Goal: Information Seeking & Learning: Learn about a topic

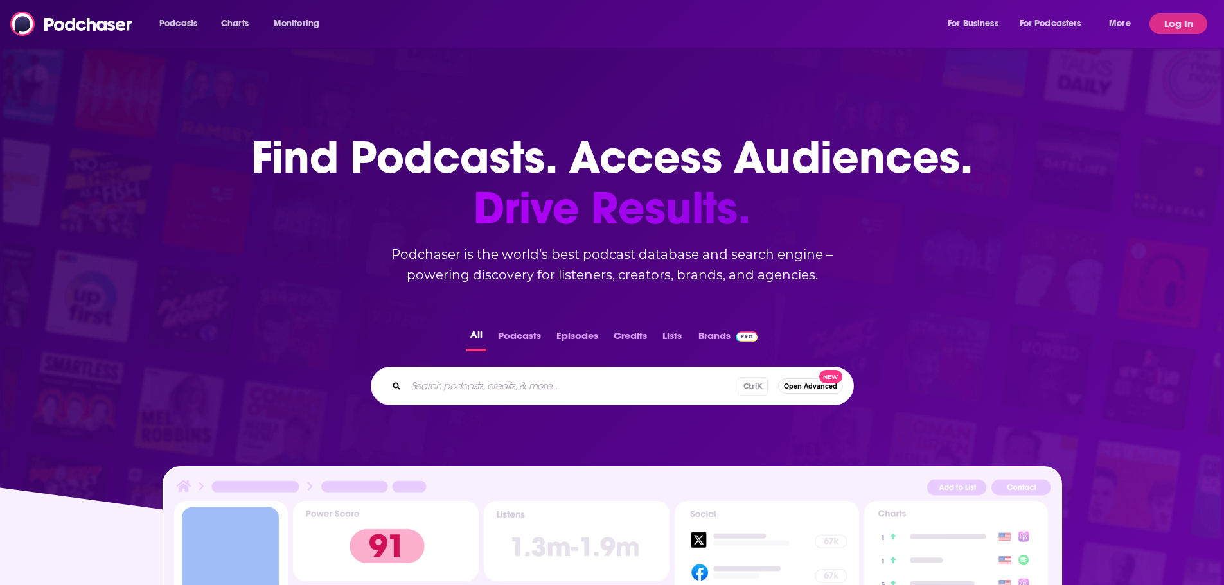
click at [568, 400] on div "Ctrl K Open Advanced New" at bounding box center [612, 386] width 483 height 39
click at [562, 391] on input "Search podcasts, credits, & more..." at bounding box center [571, 386] width 331 height 21
type input "stick to cricket"
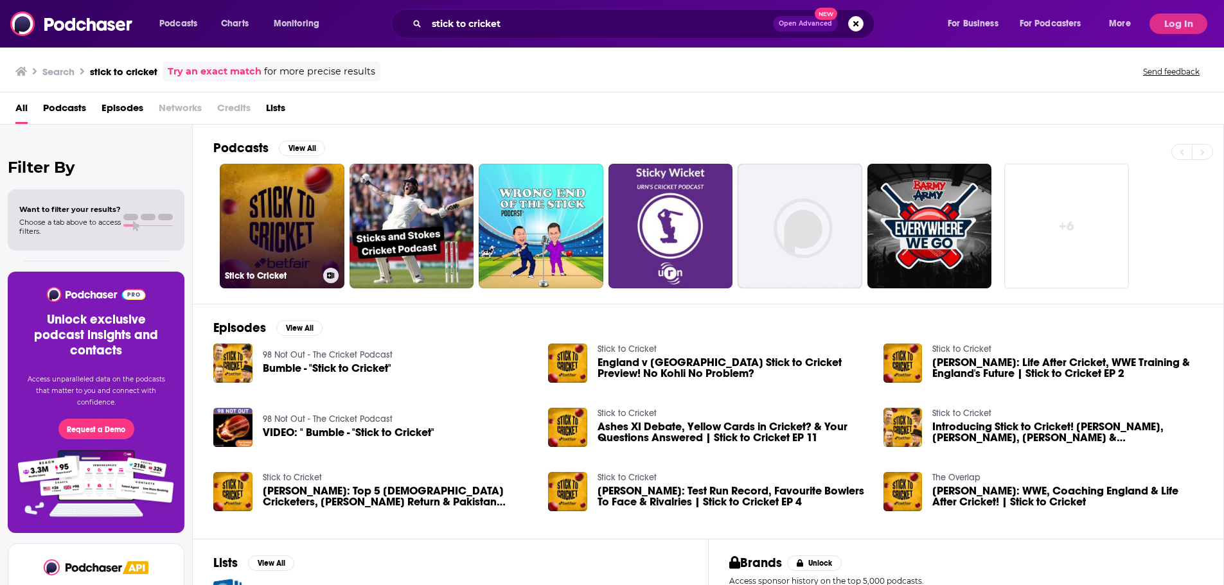
click at [308, 193] on link "Stick to Cricket" at bounding box center [282, 226] width 125 height 125
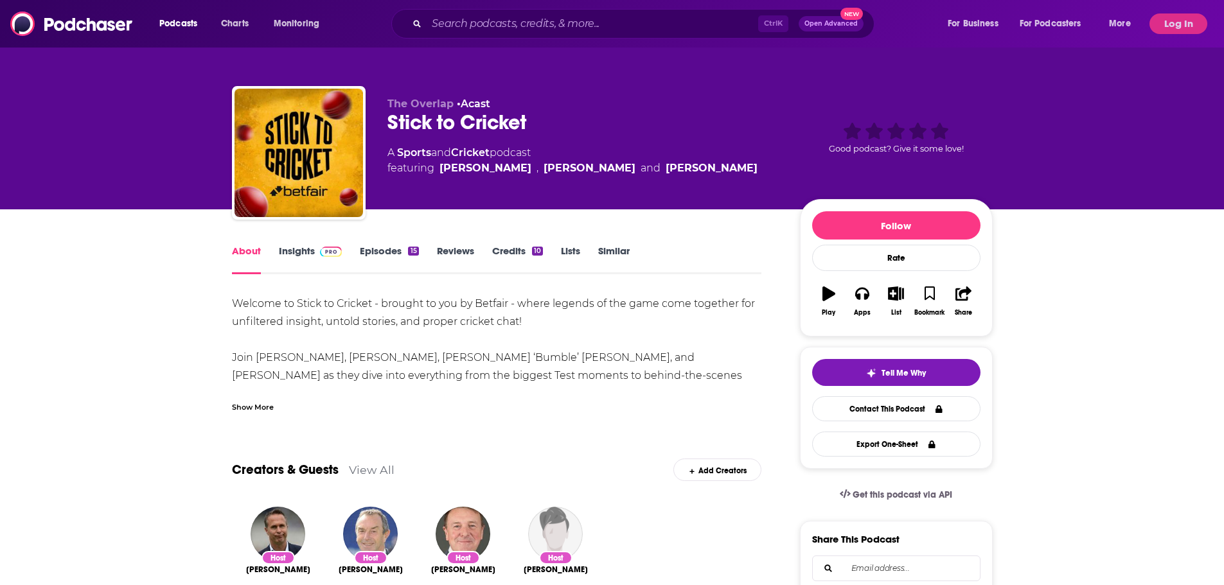
click at [1188, 24] on button "Log In" at bounding box center [1178, 23] width 58 height 21
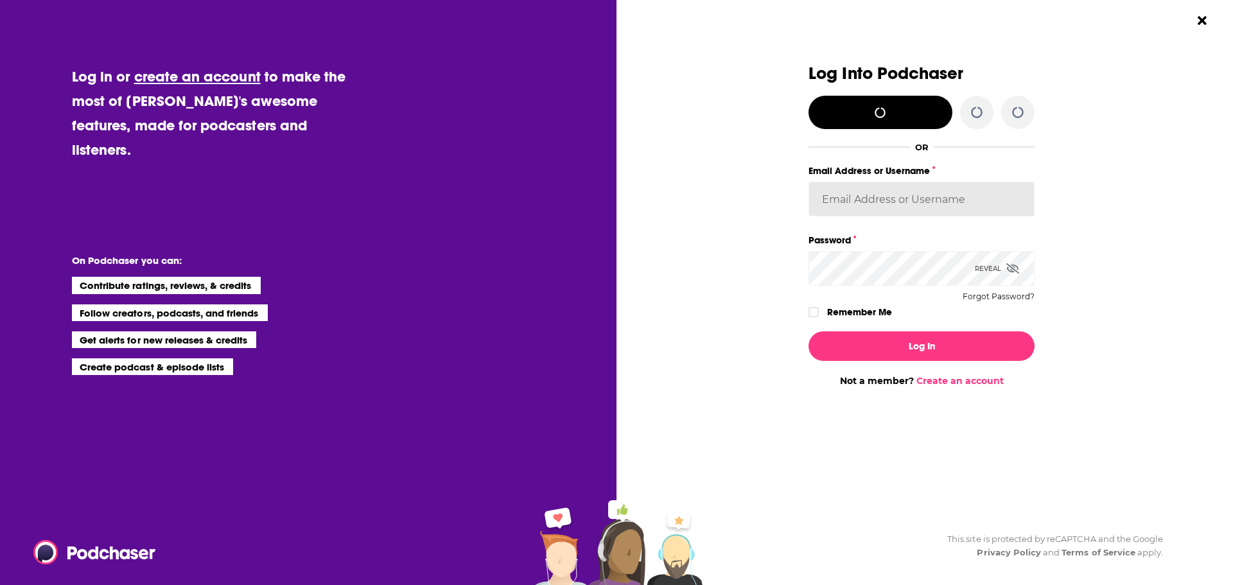
type input "evankrask"
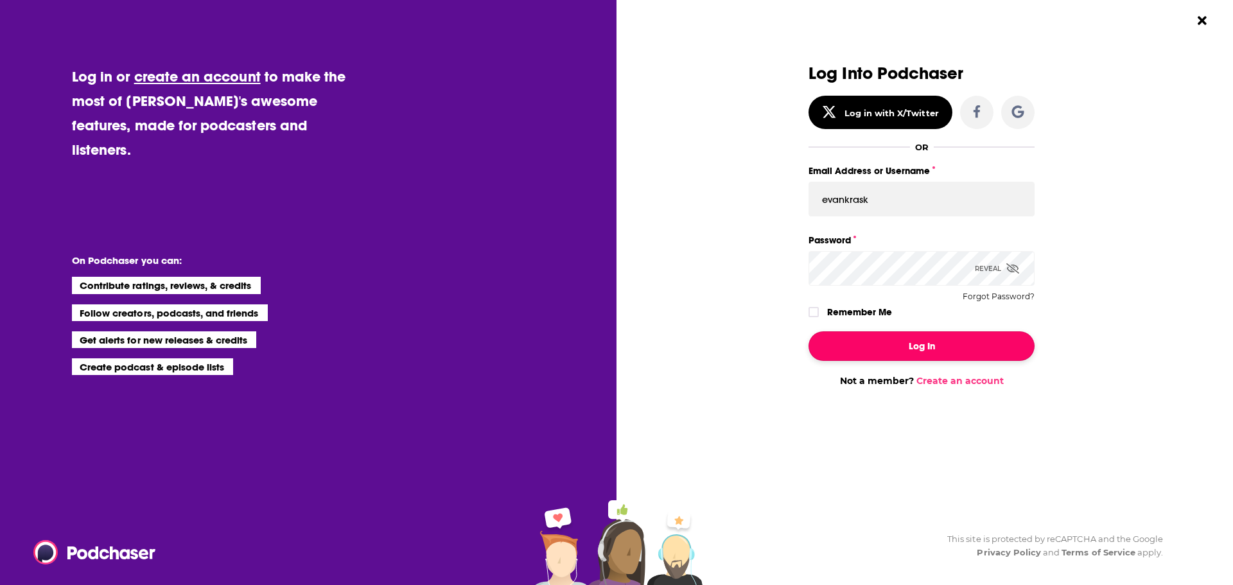
click at [915, 339] on button "Log In" at bounding box center [922, 346] width 226 height 30
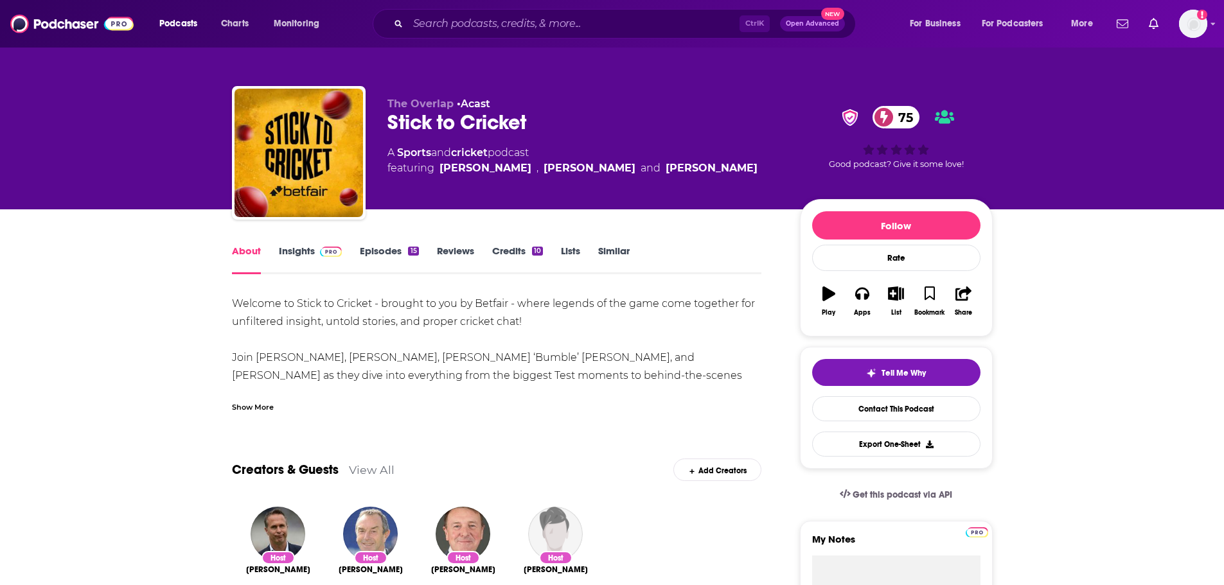
click at [315, 256] on span at bounding box center [329, 251] width 28 height 12
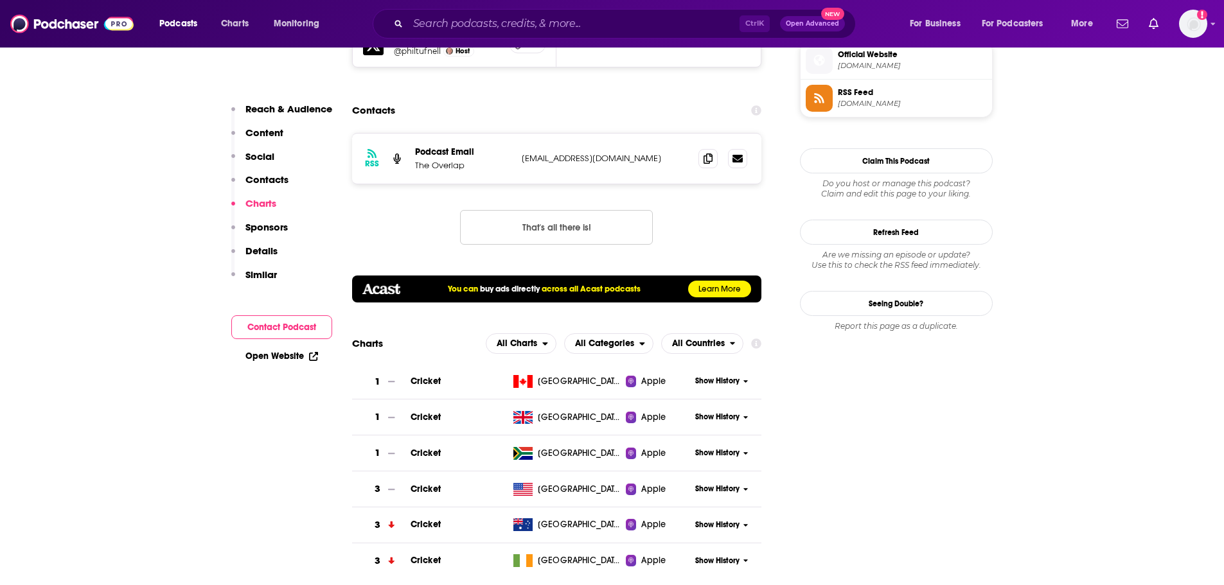
scroll to position [1220, 0]
